Goal: Task Accomplishment & Management: Use online tool/utility

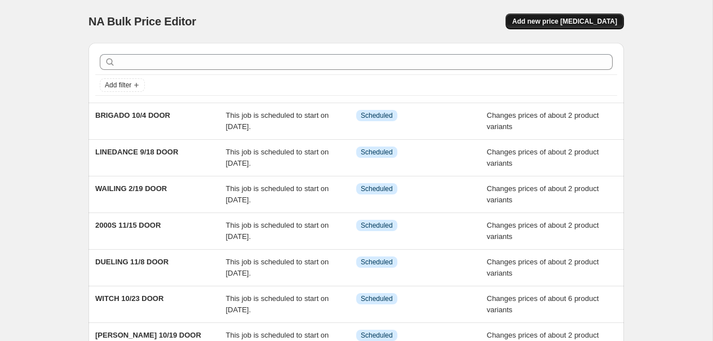
click at [584, 18] on span "Add new price [MEDICAL_DATA]" at bounding box center [564, 21] width 105 height 9
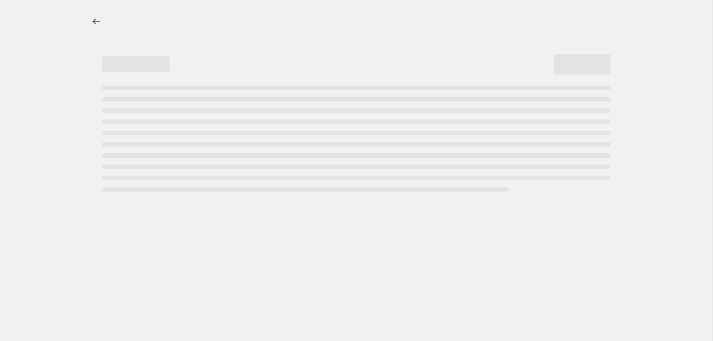
select select "percentage"
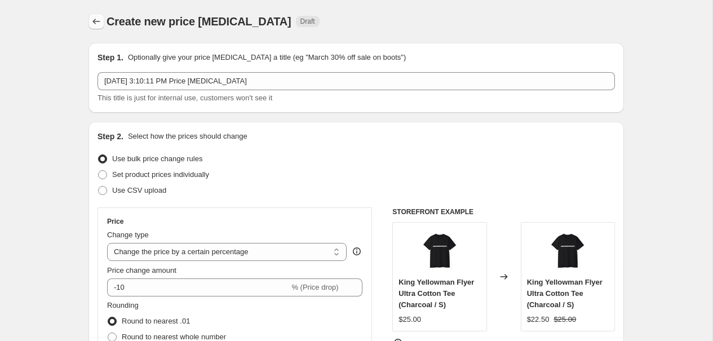
click at [96, 21] on icon "Price change jobs" at bounding box center [96, 21] width 11 height 11
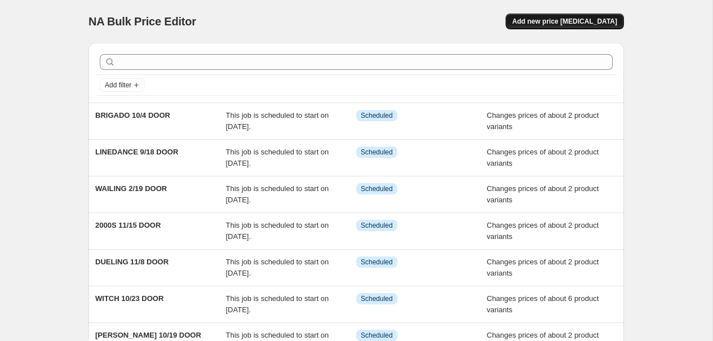
click at [578, 20] on span "Add new price [MEDICAL_DATA]" at bounding box center [564, 21] width 105 height 9
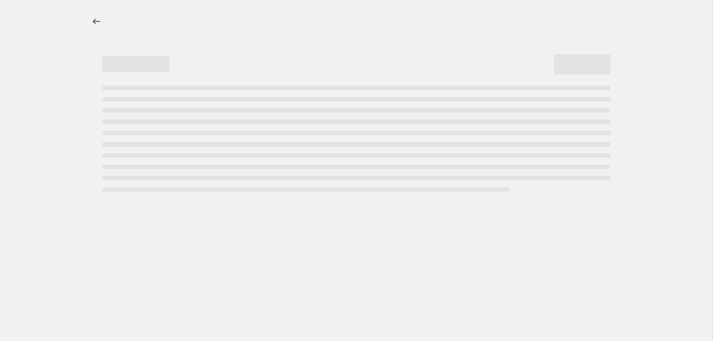
select select "percentage"
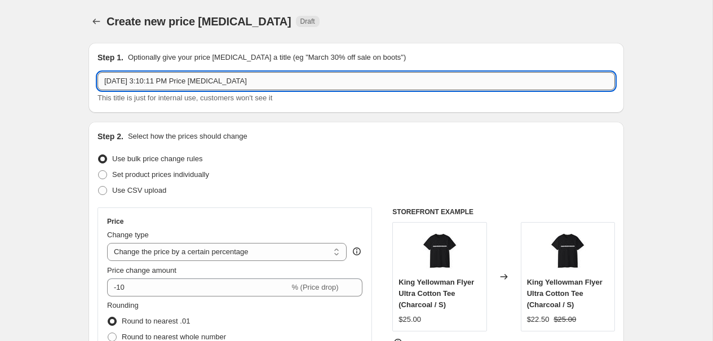
click at [149, 80] on input "Sep 14, 2025 at 3:10:11 PM Price change job" at bounding box center [355, 81] width 517 height 18
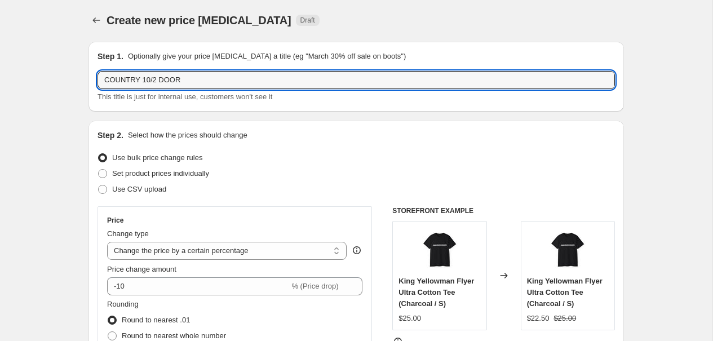
scroll to position [29, 0]
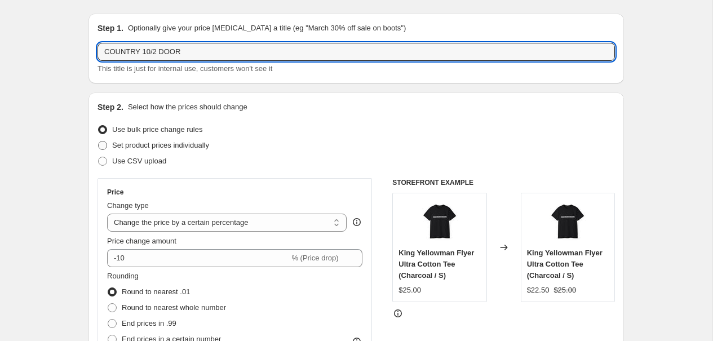
type input "COUNTRY 10/2 DOOR"
click at [208, 147] on span "Set product prices individually" at bounding box center [160, 145] width 97 height 8
click at [99, 141] on input "Set product prices individually" at bounding box center [98, 141] width 1 height 1
radio input "true"
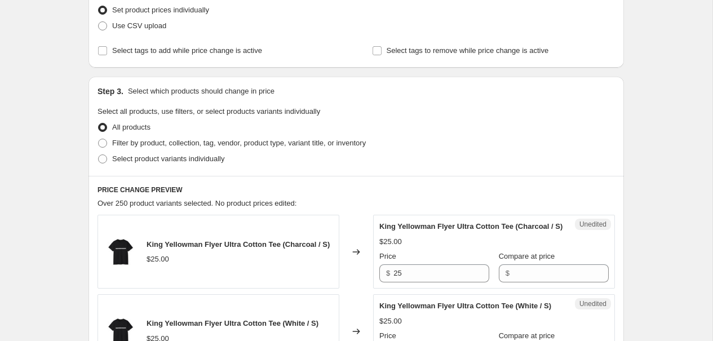
scroll to position [187, 0]
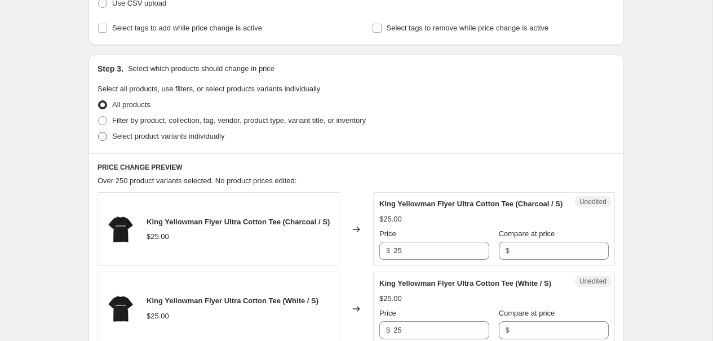
click at [205, 136] on span "Select product variants individually" at bounding box center [168, 136] width 112 height 8
click at [99, 132] on input "Select product variants individually" at bounding box center [98, 132] width 1 height 1
radio input "true"
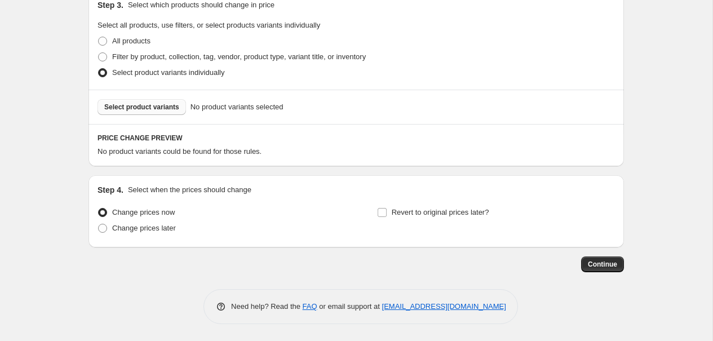
scroll to position [251, 0]
click at [170, 109] on span "Select product variants" at bounding box center [141, 107] width 75 height 9
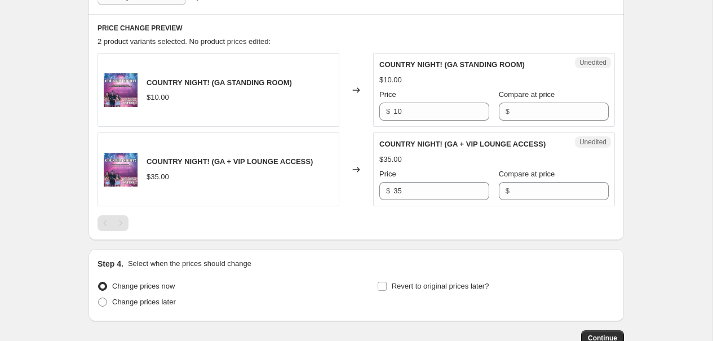
scroll to position [366, 0]
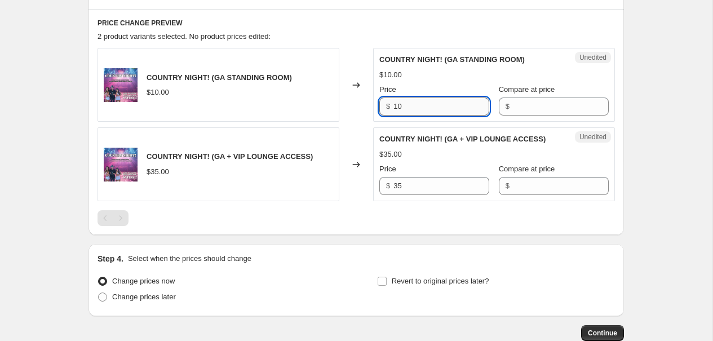
click at [410, 108] on input "10" at bounding box center [441, 106] width 96 height 18
type input "15"
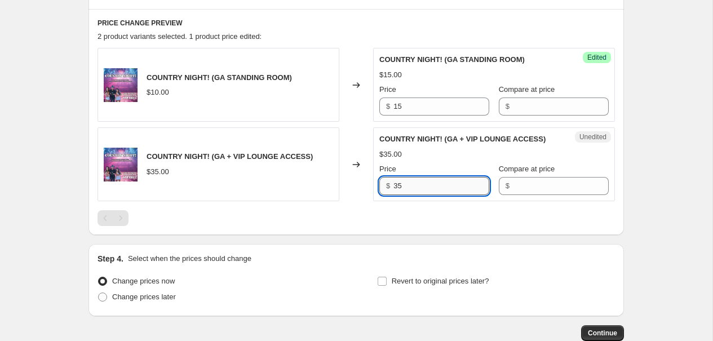
click at [411, 179] on input "35" at bounding box center [441, 186] width 96 height 18
type input "3"
type input "40"
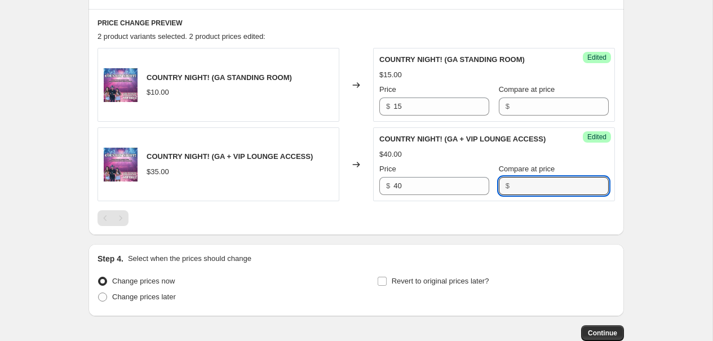
click at [410, 217] on div at bounding box center [355, 218] width 517 height 16
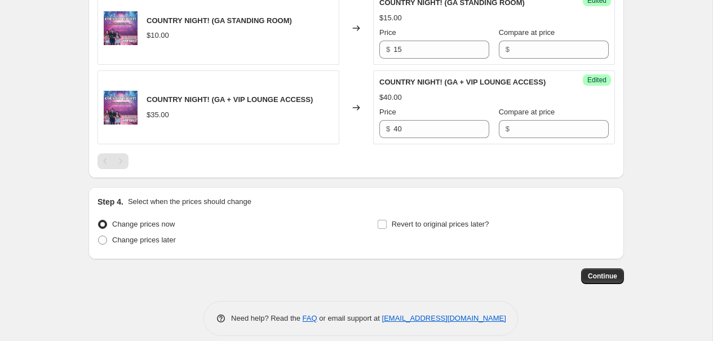
scroll to position [424, 0]
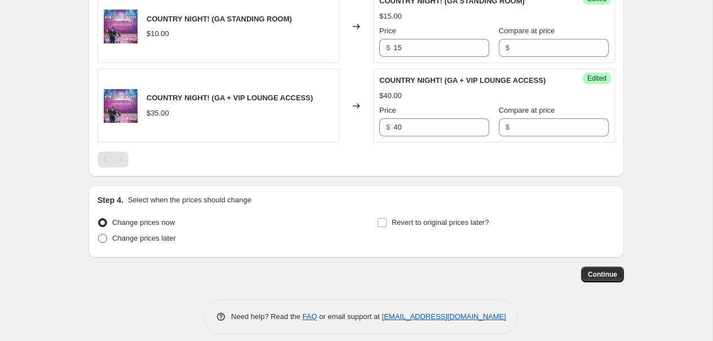
click at [159, 236] on span "Change prices later" at bounding box center [144, 238] width 64 height 8
click at [99, 234] on input "Change prices later" at bounding box center [98, 234] width 1 height 1
radio input "true"
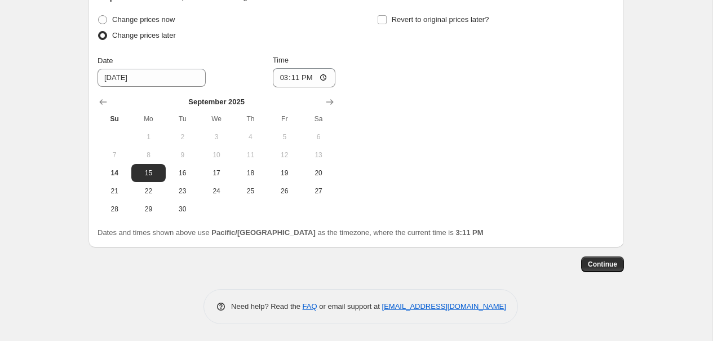
scroll to position [628, 0]
click at [331, 104] on icon "Show next month, October 2025" at bounding box center [329, 102] width 7 height 6
click at [253, 137] on span "2" at bounding box center [250, 136] width 25 height 9
type input "10/2/2025"
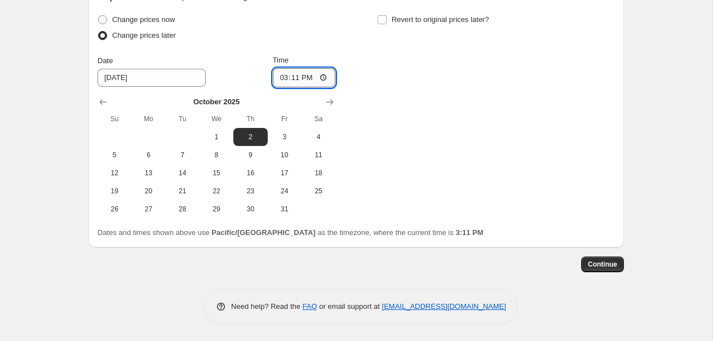
click at [296, 78] on input "15:11" at bounding box center [304, 77] width 63 height 19
click at [309, 77] on input "18:11" at bounding box center [304, 77] width 63 height 19
type input "18:00"
click at [394, 149] on div "Change prices now Change prices later Date 10/2/2025 Time 18:00 October 2025 Su…" at bounding box center [355, 115] width 517 height 206
click at [603, 263] on span "Continue" at bounding box center [602, 264] width 29 height 9
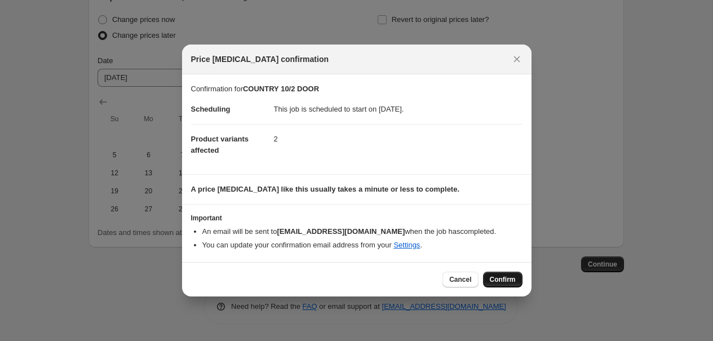
click at [498, 277] on span "Confirm" at bounding box center [503, 279] width 26 height 9
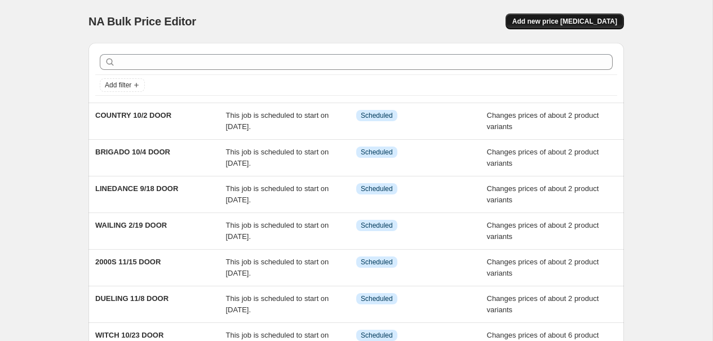
click at [580, 18] on span "Add new price [MEDICAL_DATA]" at bounding box center [564, 21] width 105 height 9
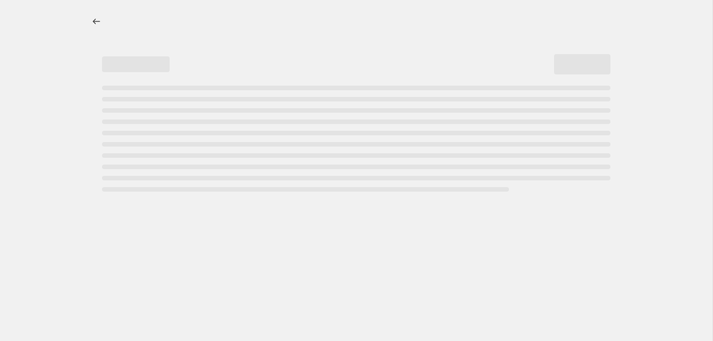
select select "percentage"
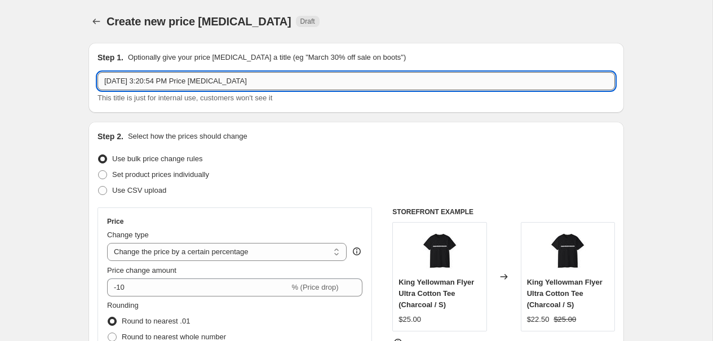
click at [123, 79] on input "[DATE] 3:20:54 PM Price [MEDICAL_DATA]" at bounding box center [355, 81] width 517 height 18
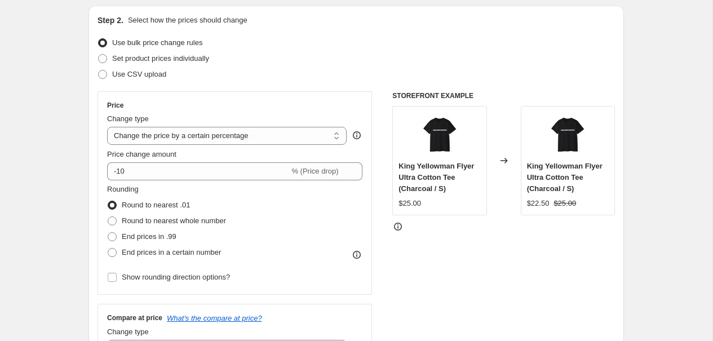
scroll to position [118, 0]
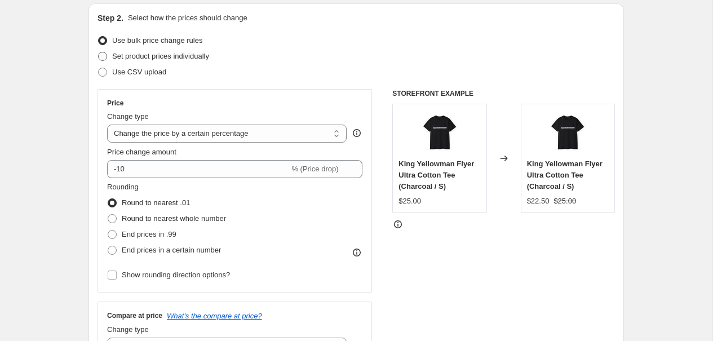
type input "HUMBLE 10/10 DOOR"
click at [131, 58] on span "Set product prices individually" at bounding box center [160, 56] width 97 height 8
click at [99, 52] on input "Set product prices individually" at bounding box center [98, 52] width 1 height 1
radio input "true"
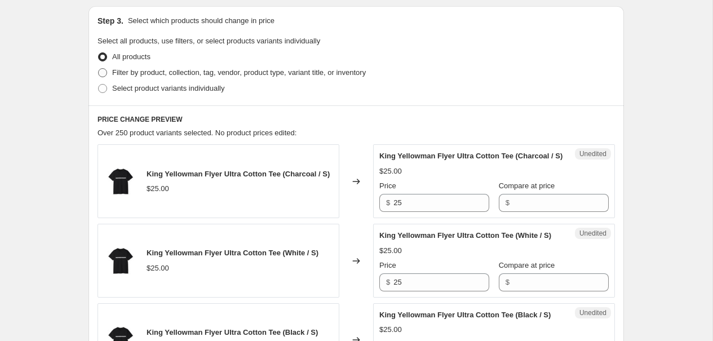
scroll to position [249, 0]
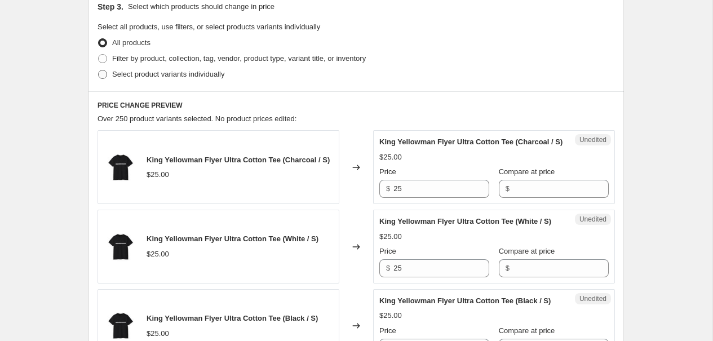
click at [117, 73] on span "Select product variants individually" at bounding box center [168, 74] width 112 height 8
click at [99, 70] on input "Select product variants individually" at bounding box center [98, 70] width 1 height 1
radio input "true"
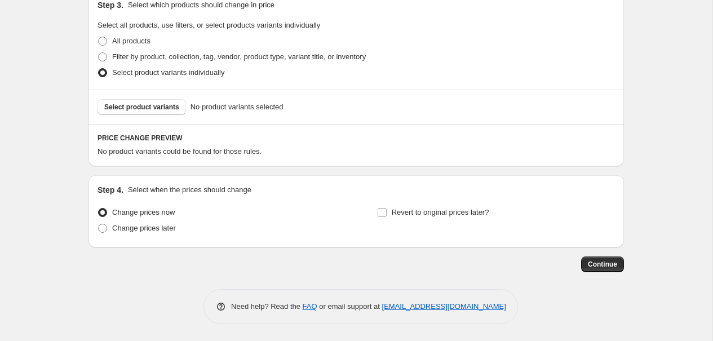
scroll to position [251, 0]
click at [144, 105] on span "Select product variants" at bounding box center [141, 107] width 75 height 9
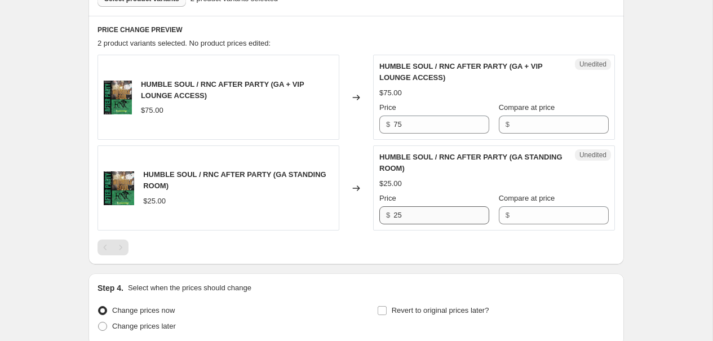
scroll to position [360, 0]
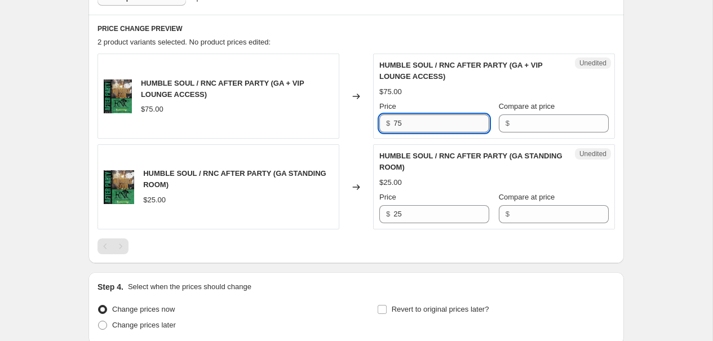
click at [420, 122] on input "75" at bounding box center [441, 123] width 96 height 18
type input "80"
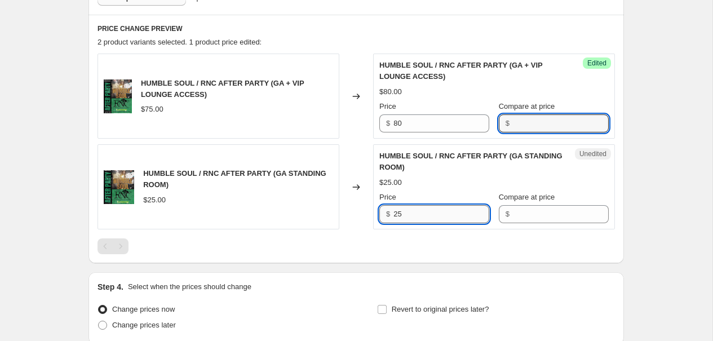
click at [411, 215] on input "25" at bounding box center [441, 214] width 96 height 18
type input "30"
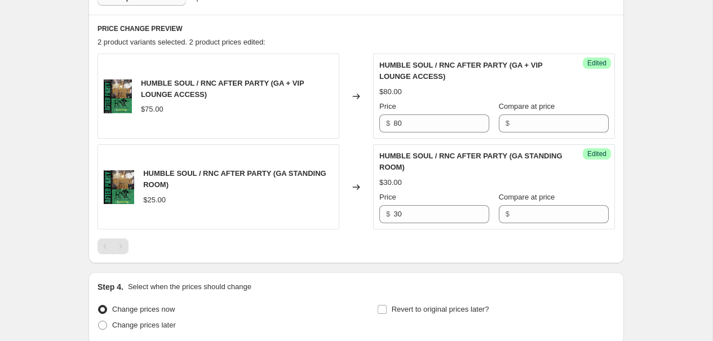
click at [654, 270] on div "Create new price [MEDICAL_DATA]. This page is ready Create new price [MEDICAL_D…" at bounding box center [356, 39] width 712 height 798
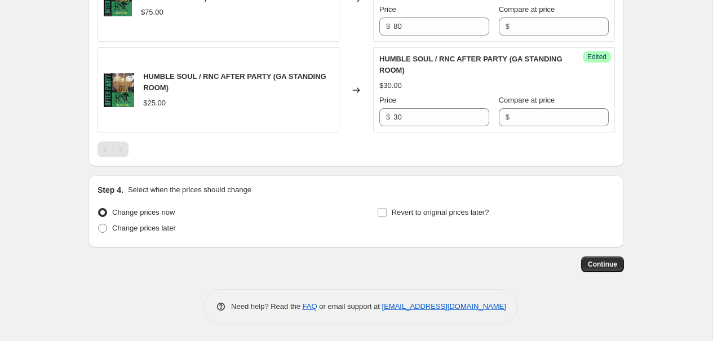
scroll to position [457, 0]
click at [135, 228] on span "Change prices later" at bounding box center [144, 228] width 64 height 8
click at [99, 224] on input "Change prices later" at bounding box center [98, 224] width 1 height 1
radio input "true"
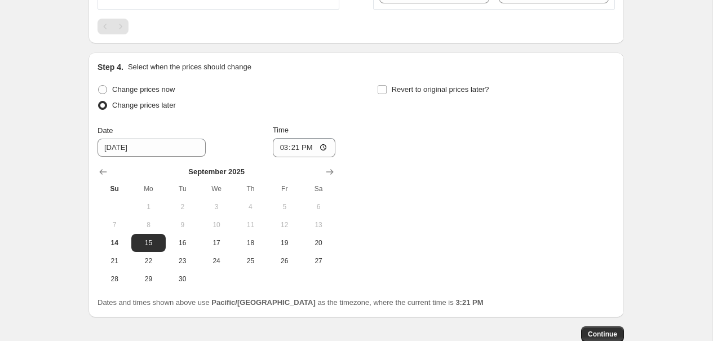
scroll to position [605, 0]
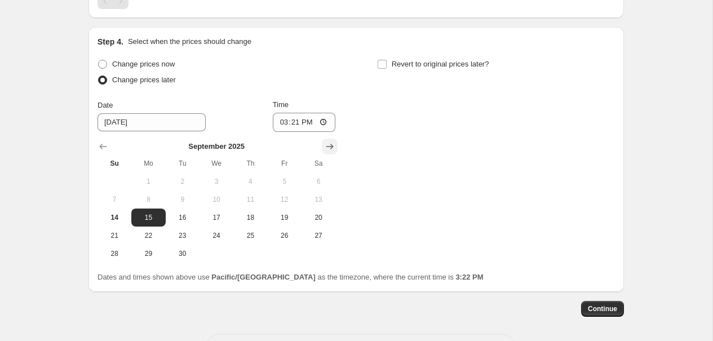
click at [330, 149] on icon "Show next month, October 2025" at bounding box center [329, 146] width 11 height 11
click at [285, 197] on span "10" at bounding box center [284, 199] width 25 height 9
type input "[DATE]"
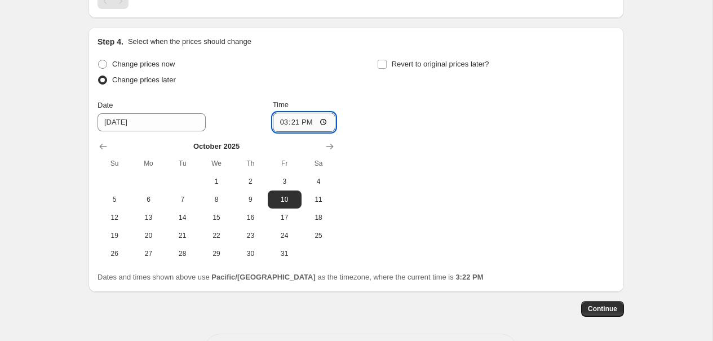
click at [294, 123] on input "15:21" at bounding box center [304, 122] width 63 height 19
type input "22:00"
click at [616, 248] on div "Step 4. Select when the prices should change Change prices now Change prices la…" at bounding box center [355, 159] width 535 height 265
click at [605, 306] on span "Continue" at bounding box center [602, 308] width 29 height 9
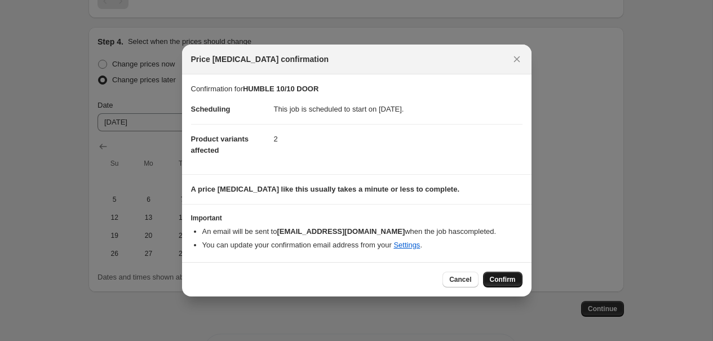
click at [499, 280] on span "Confirm" at bounding box center [503, 279] width 26 height 9
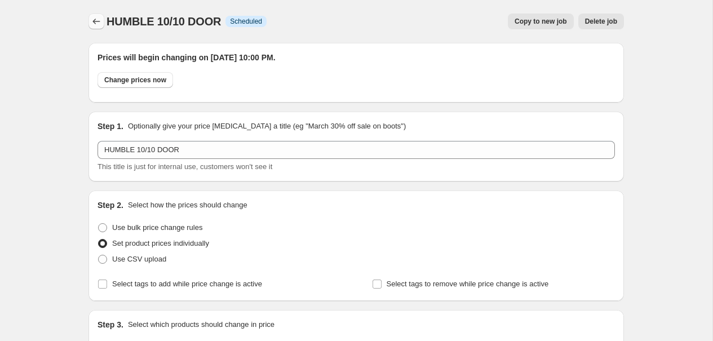
click at [95, 18] on icon "Price change jobs" at bounding box center [96, 21] width 11 height 11
